Goal: Task Accomplishment & Management: Manage account settings

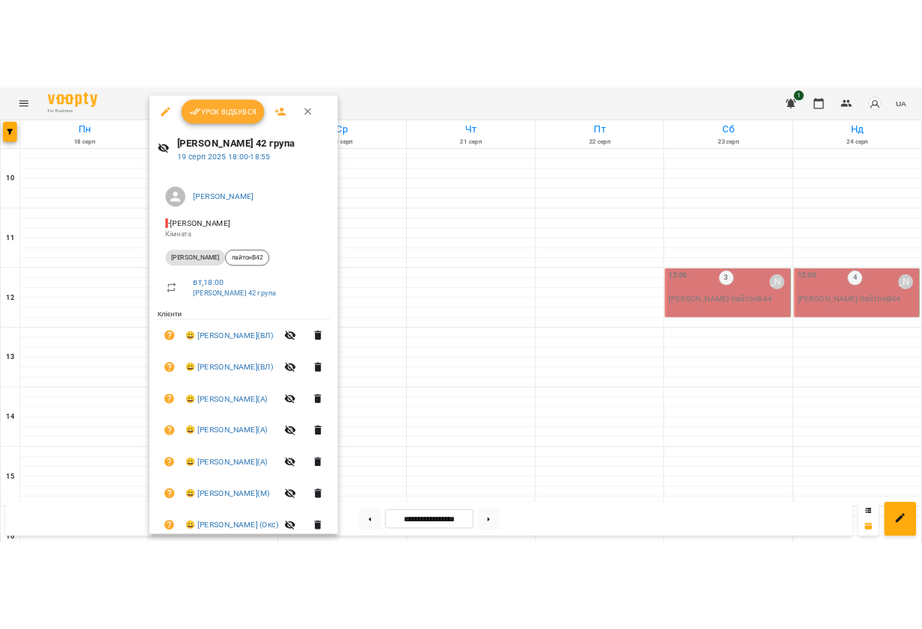
scroll to position [479, 0]
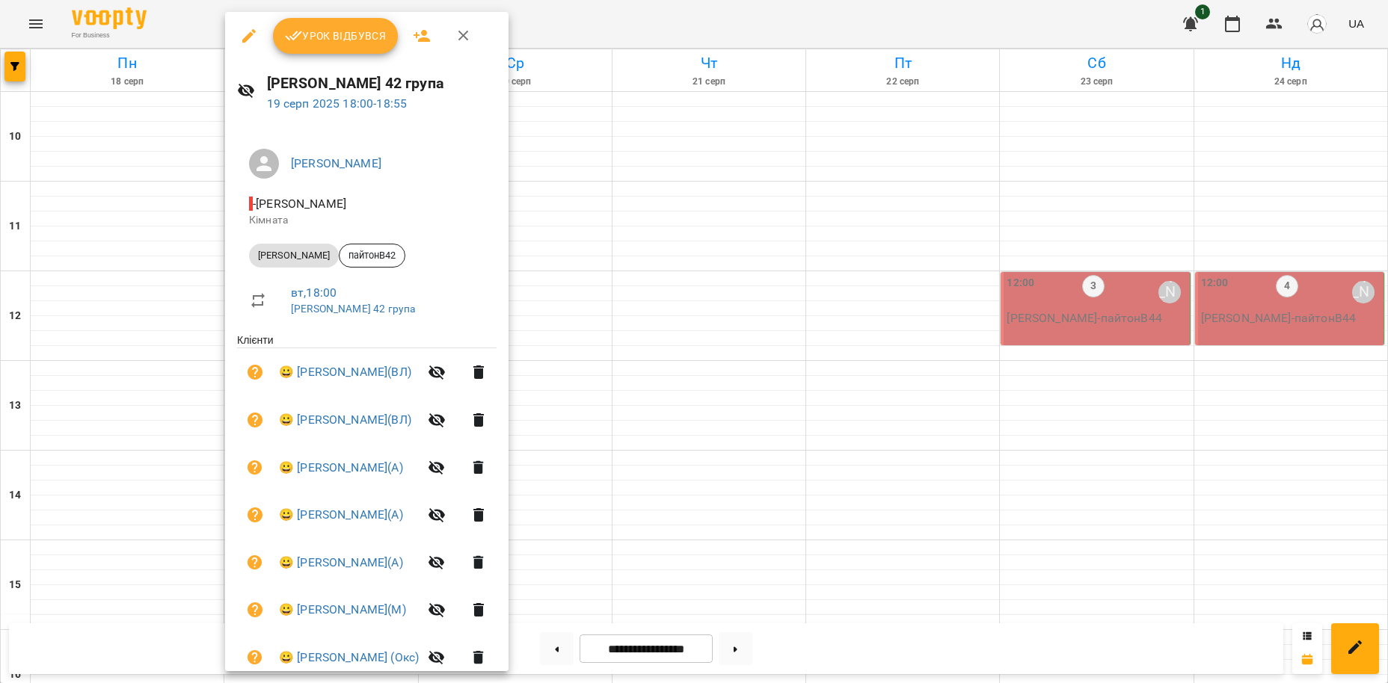
click at [632, 22] on div at bounding box center [694, 341] width 1388 height 683
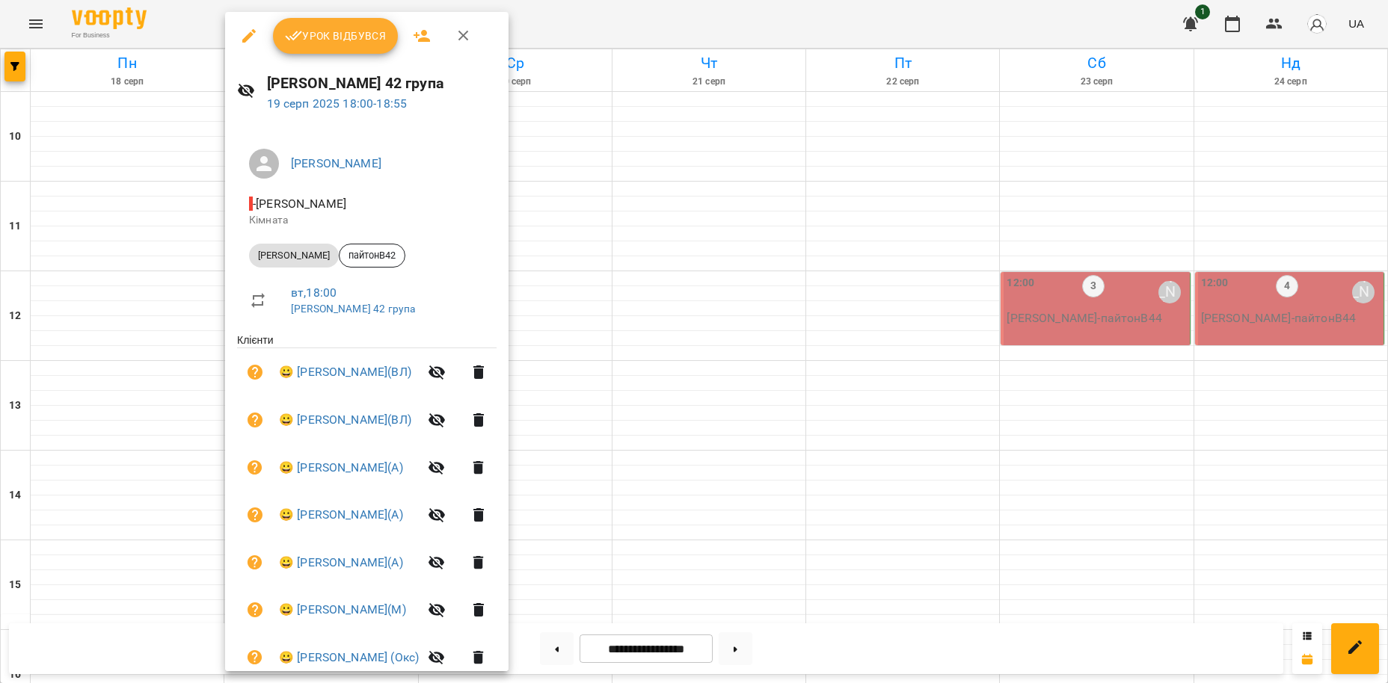
click at [355, 35] on span "Урок відбувся" at bounding box center [336, 36] width 102 height 18
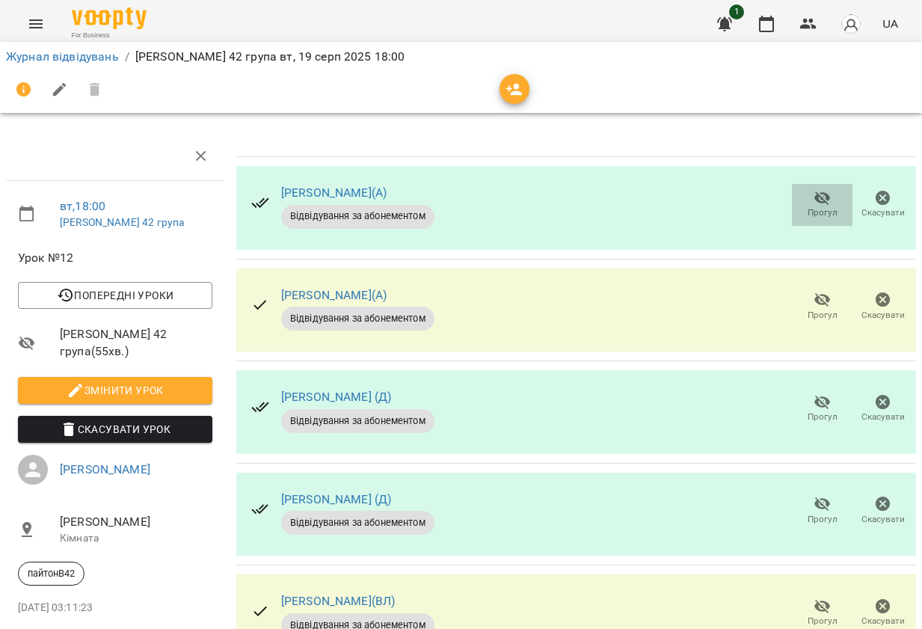
click at [822, 196] on icon "button" at bounding box center [822, 198] width 16 height 14
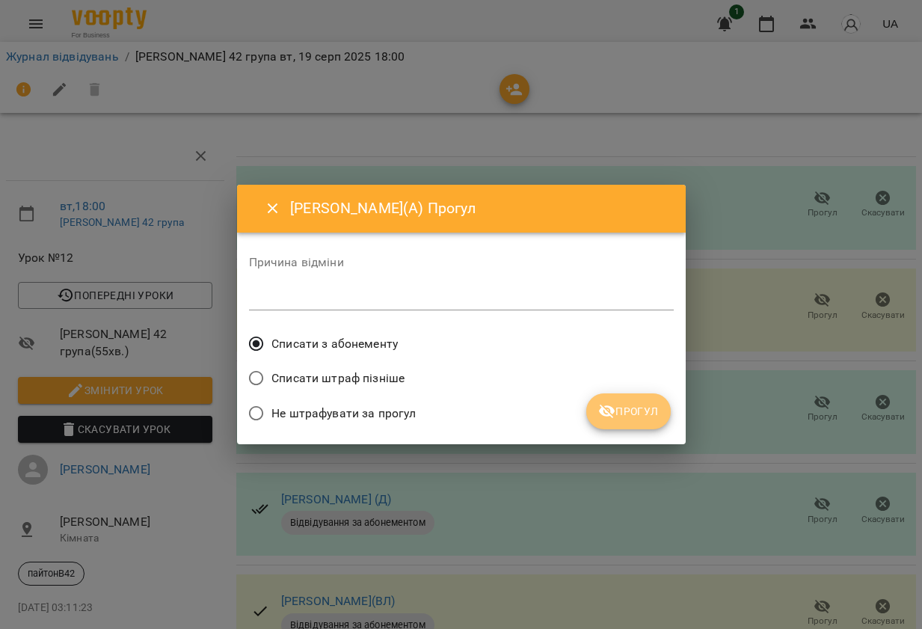
click at [647, 406] on span "Прогул" at bounding box center [628, 411] width 61 height 18
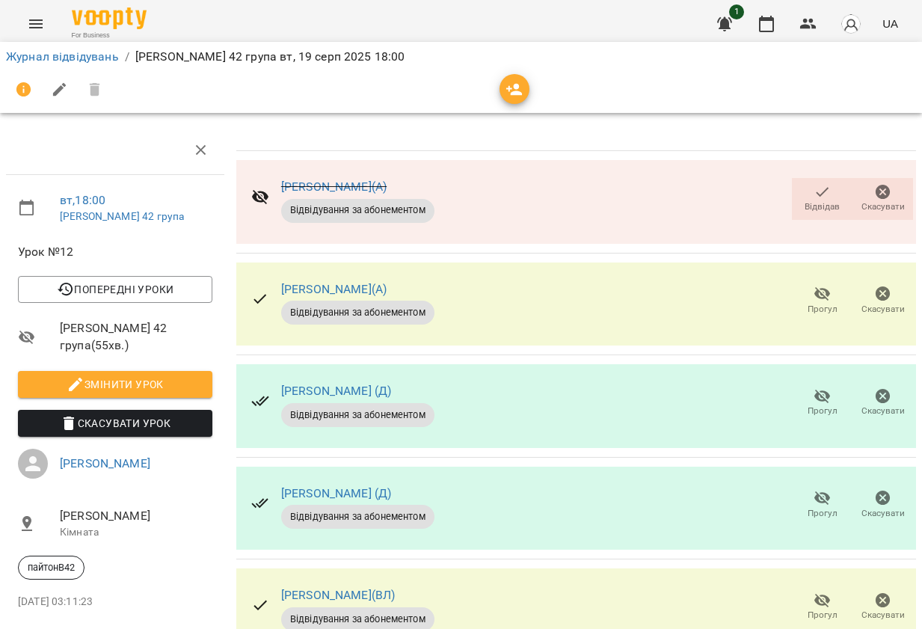
scroll to position [85, 0]
click at [828, 287] on icon "button" at bounding box center [822, 294] width 16 height 14
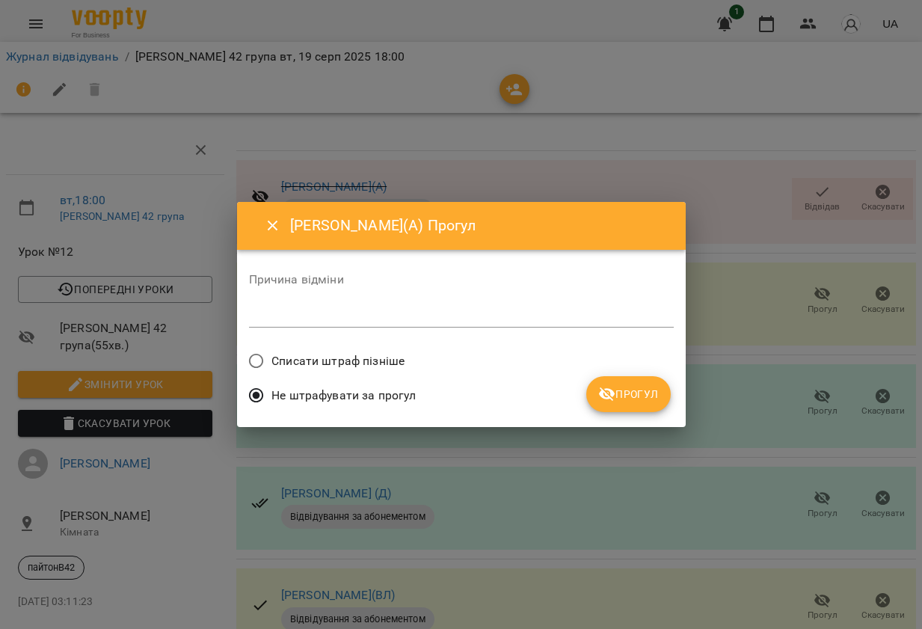
click at [634, 392] on span "Прогул" at bounding box center [628, 394] width 61 height 18
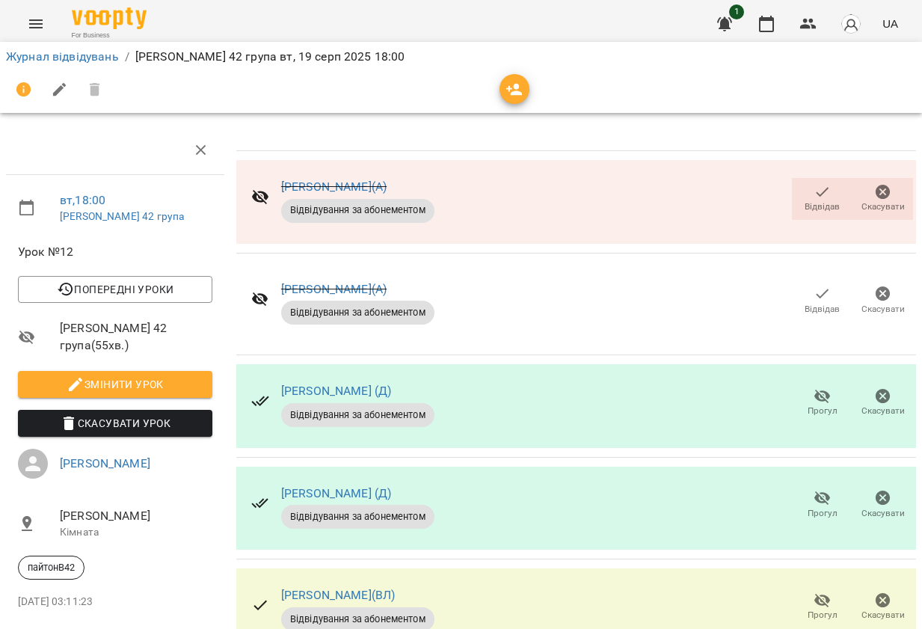
scroll to position [138, 0]
click at [825, 387] on icon "button" at bounding box center [823, 396] width 18 height 18
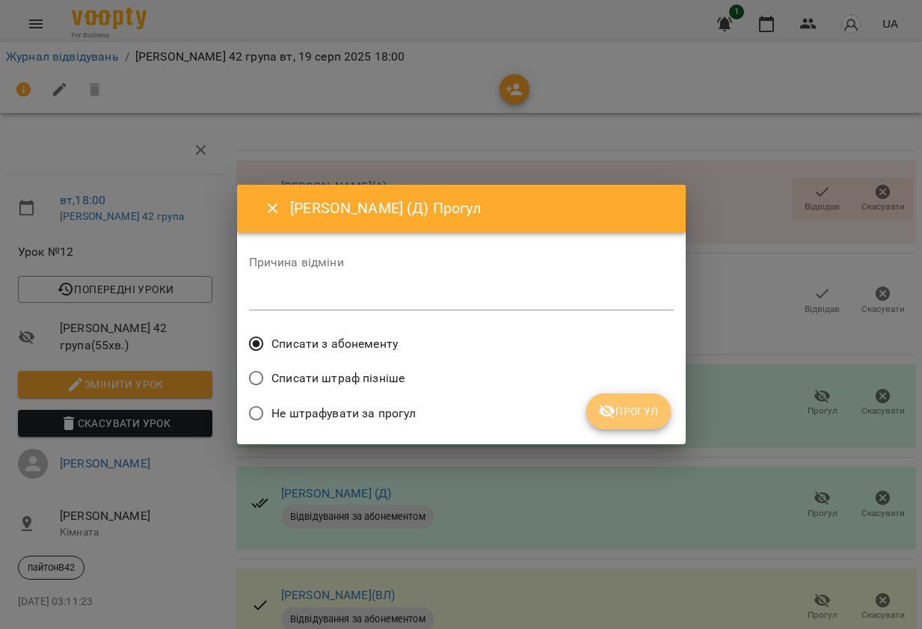
click at [621, 409] on span "Прогул" at bounding box center [628, 411] width 61 height 18
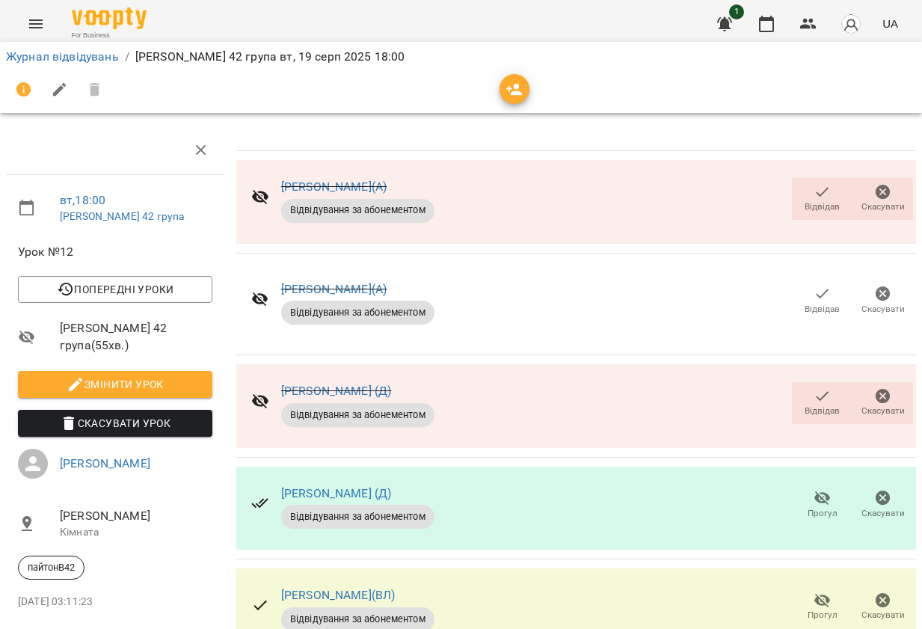
scroll to position [479, 0]
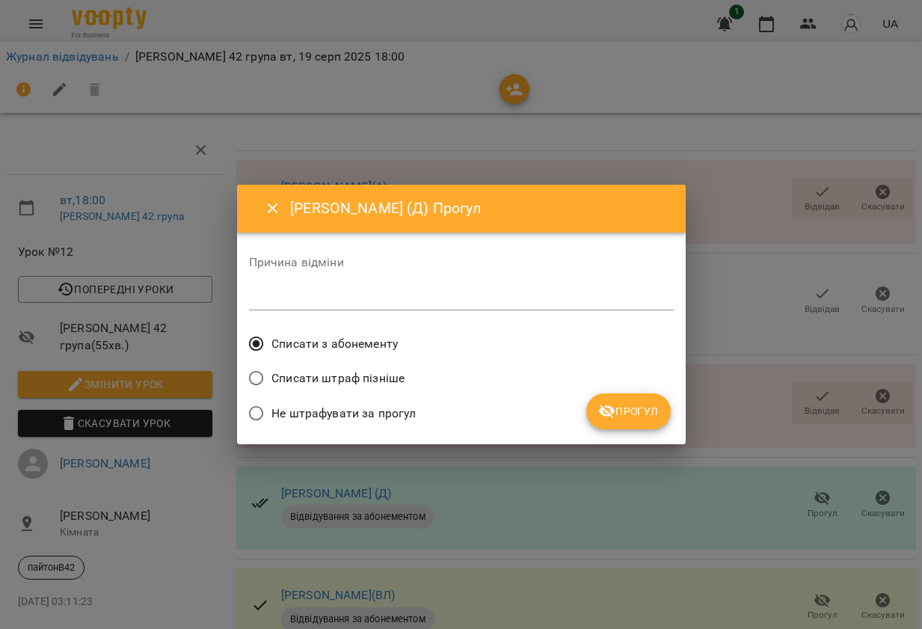
click at [642, 403] on span "Прогул" at bounding box center [628, 411] width 61 height 18
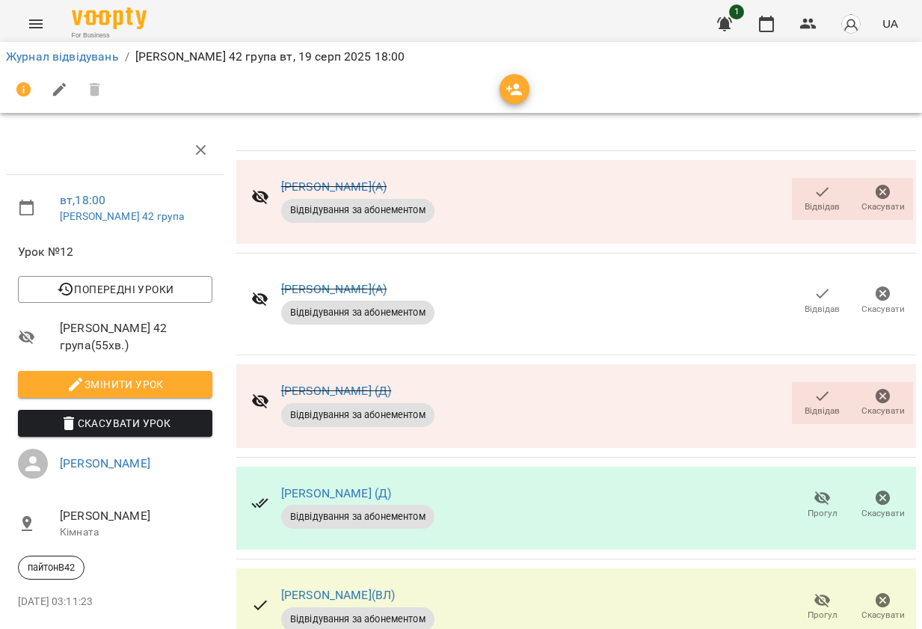
scroll to position [562, 0]
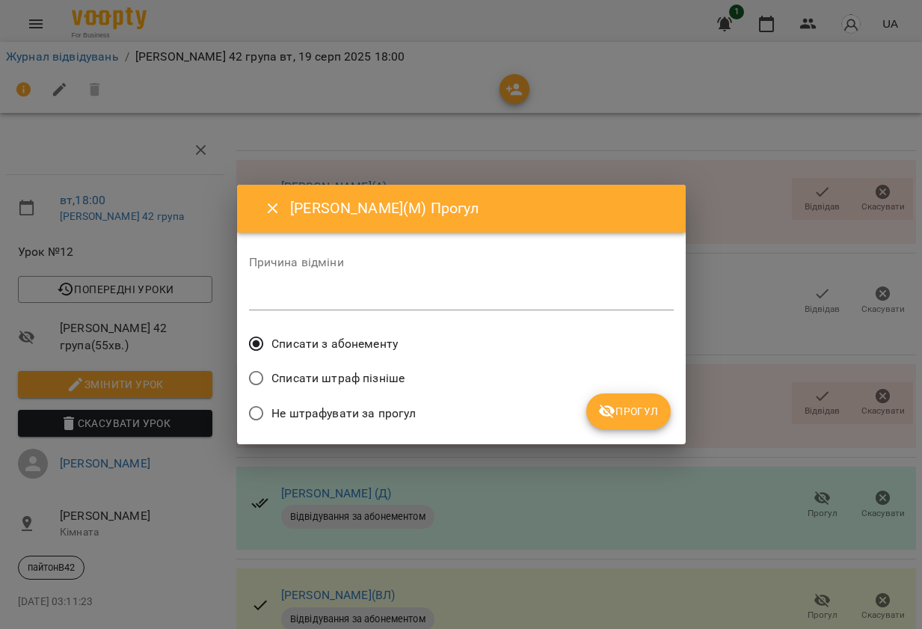
click at [630, 405] on span "Прогул" at bounding box center [628, 411] width 61 height 18
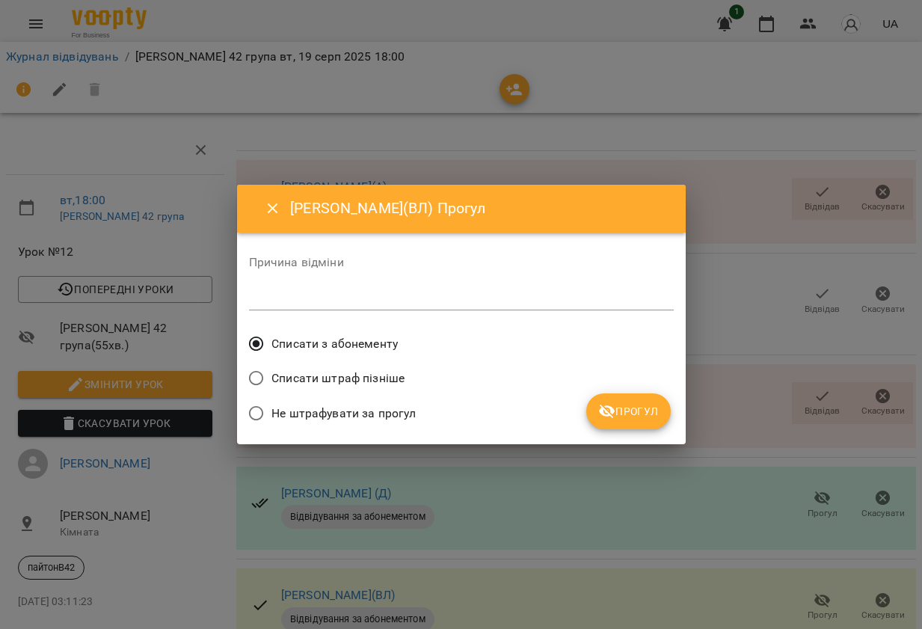
click at [633, 415] on span "Прогул" at bounding box center [628, 411] width 61 height 18
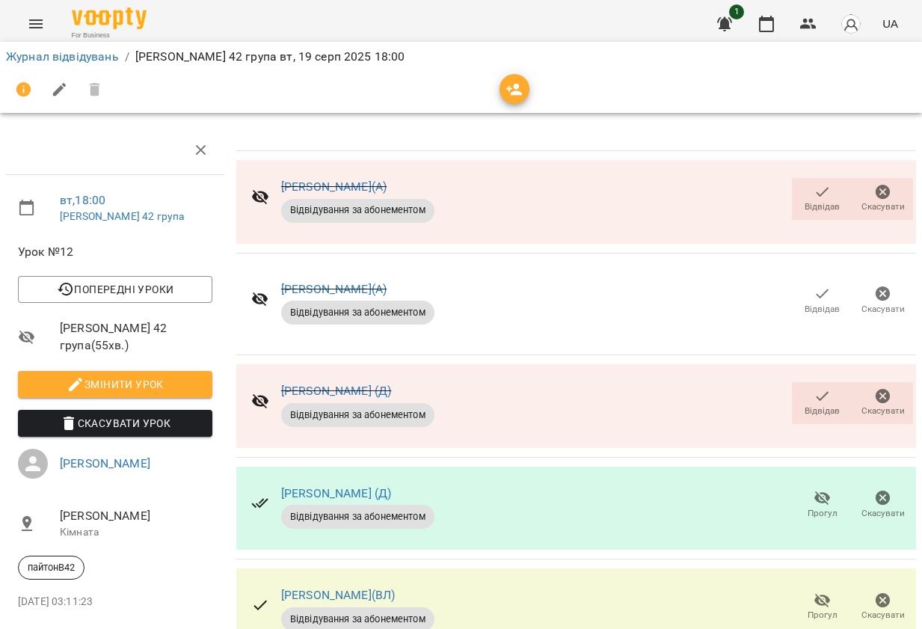
scroll to position [0, 0]
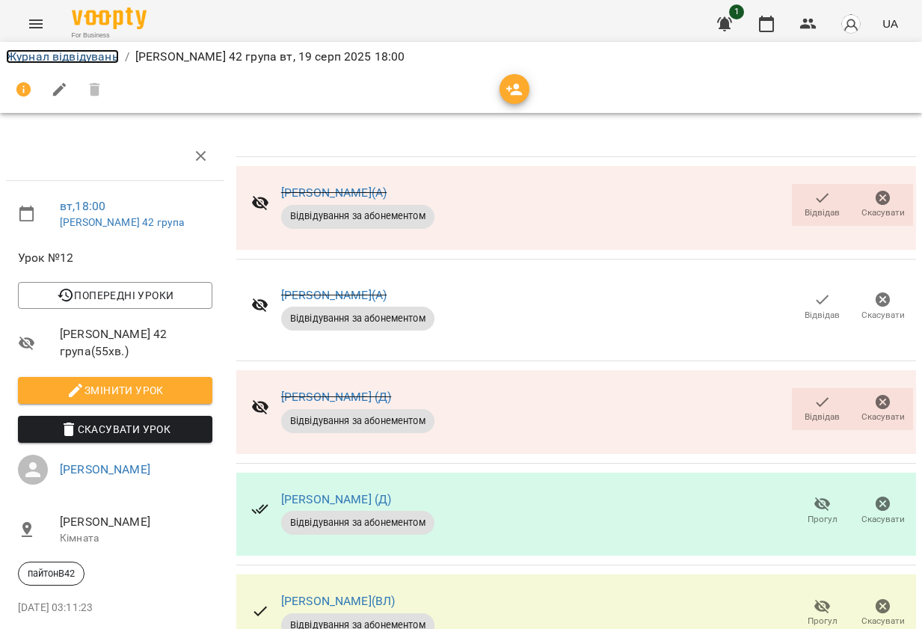
click at [71, 51] on link "Журнал відвідувань" at bounding box center [62, 56] width 113 height 14
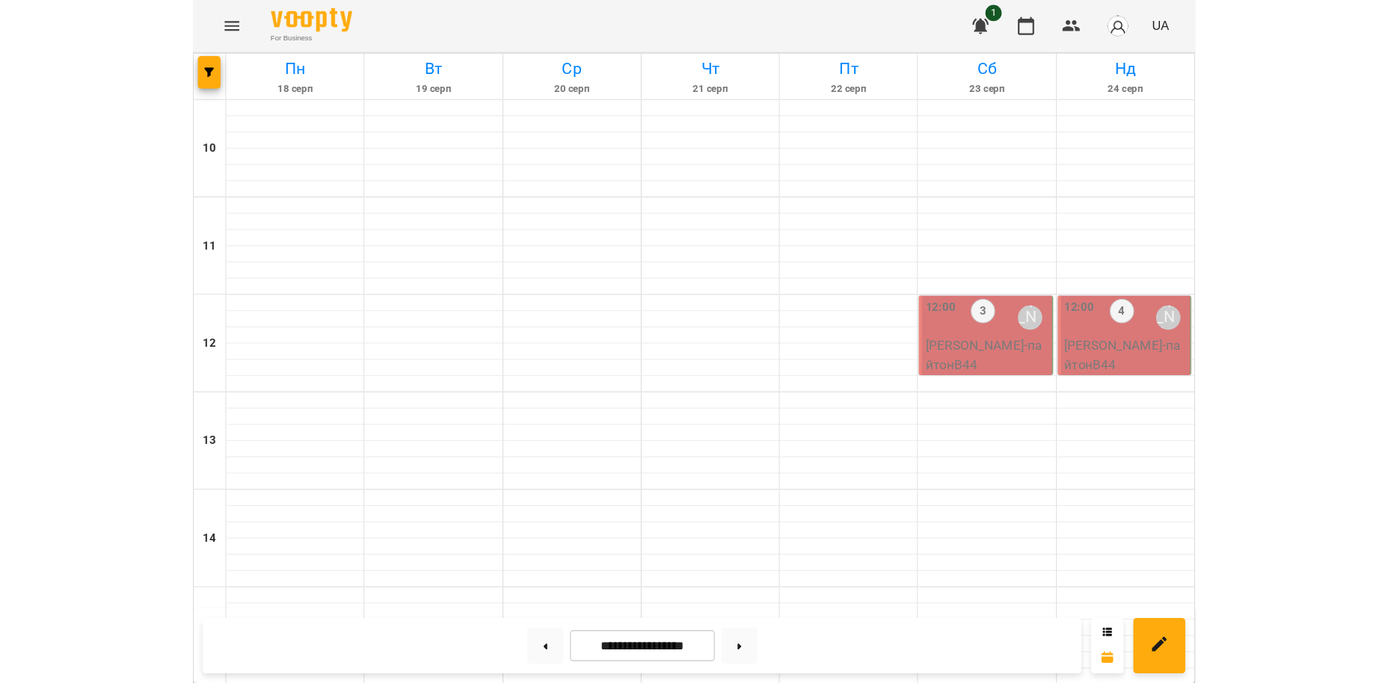
scroll to position [697, 0]
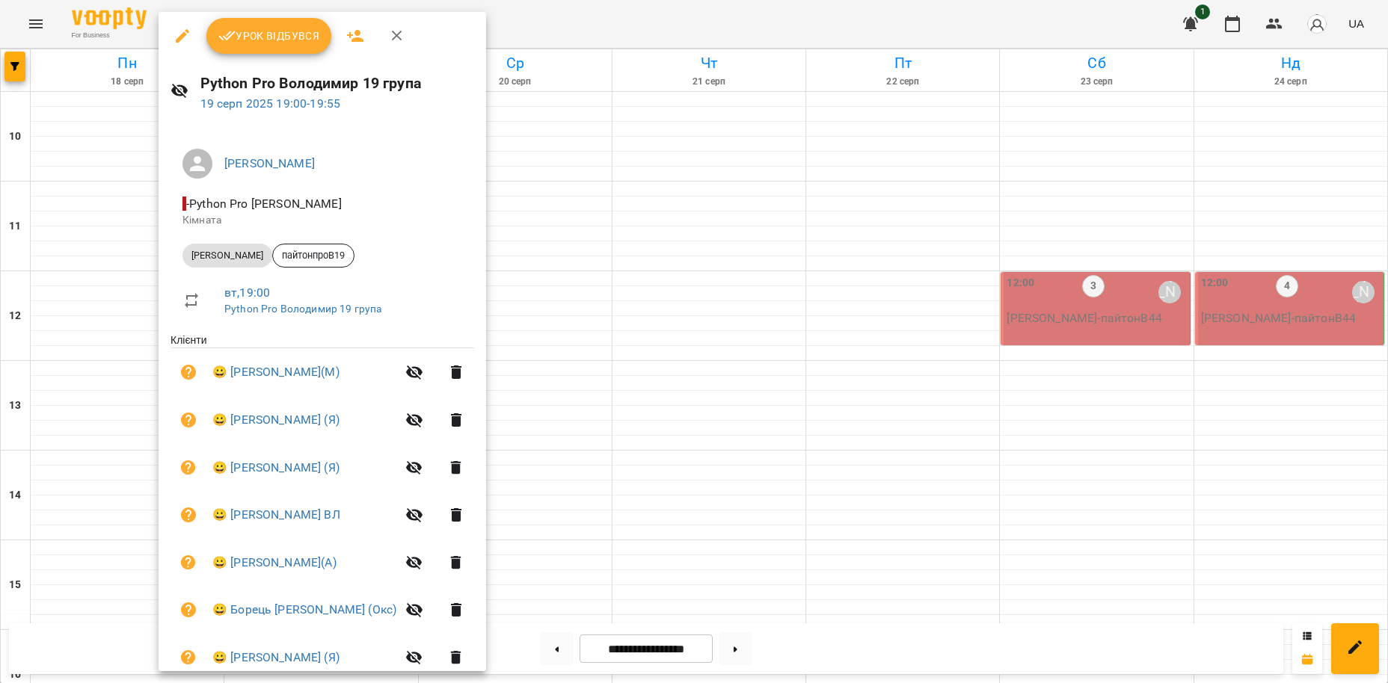
scroll to position [642, 0]
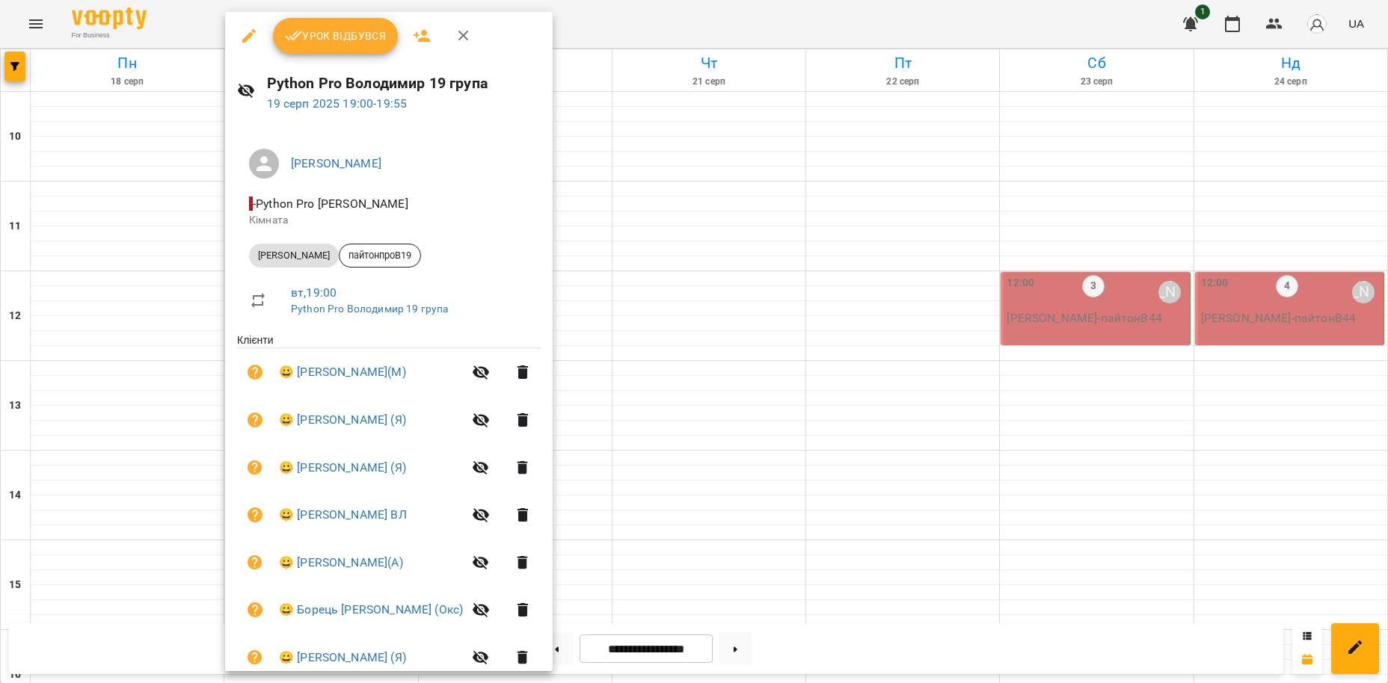
click at [164, 26] on div at bounding box center [694, 341] width 1388 height 683
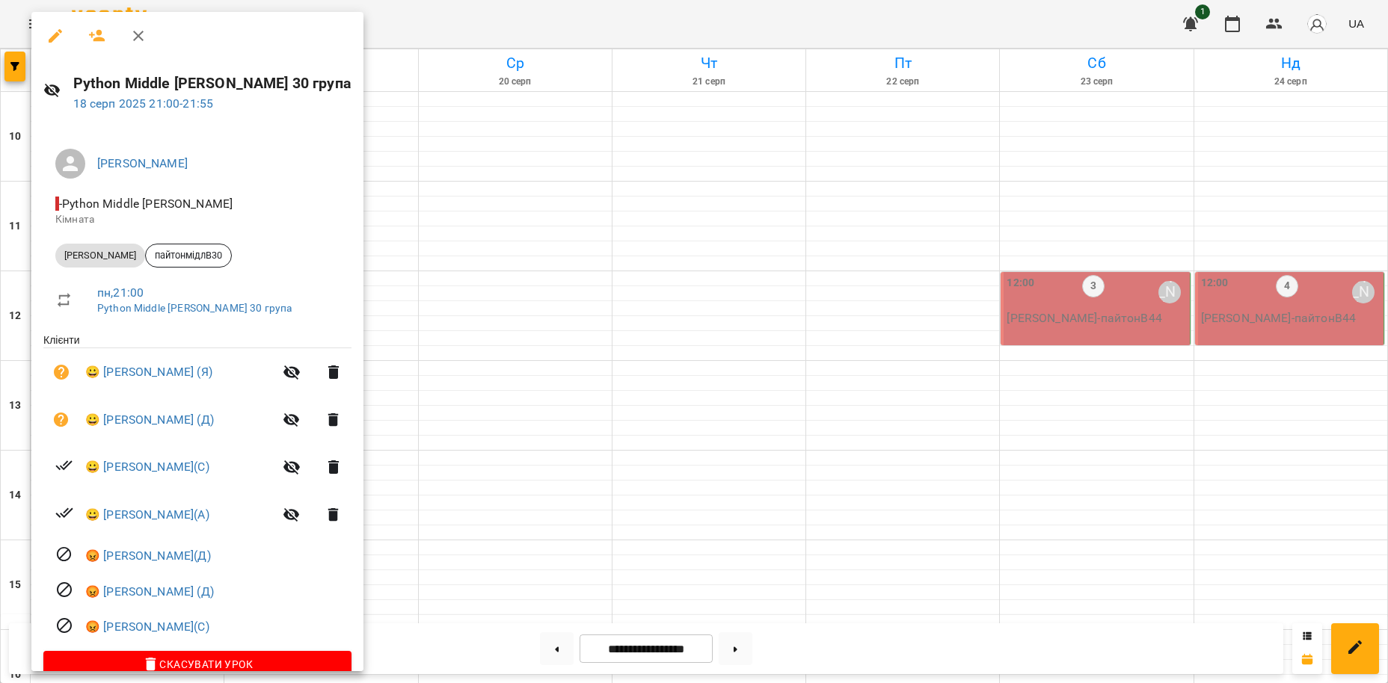
click at [477, 18] on div at bounding box center [694, 341] width 1388 height 683
